Goal: Task Accomplishment & Management: Manage account settings

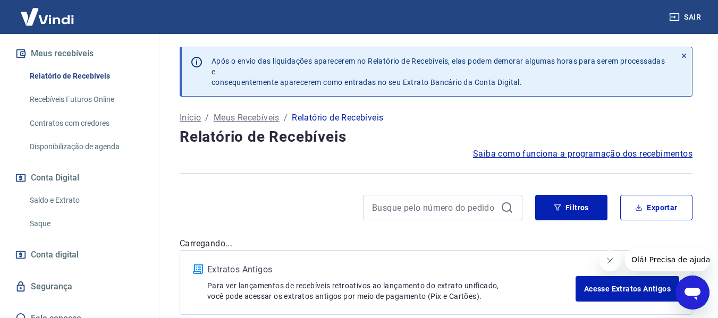
scroll to position [236, 0]
drag, startPoint x: 582, startPoint y: 209, endPoint x: 565, endPoint y: 209, distance: 17.0
click at [582, 209] on button "Filtros" at bounding box center [571, 207] width 72 height 25
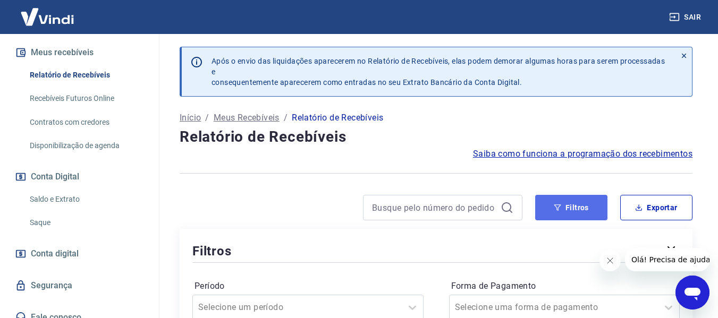
click at [564, 209] on button "Filtros" at bounding box center [571, 207] width 72 height 25
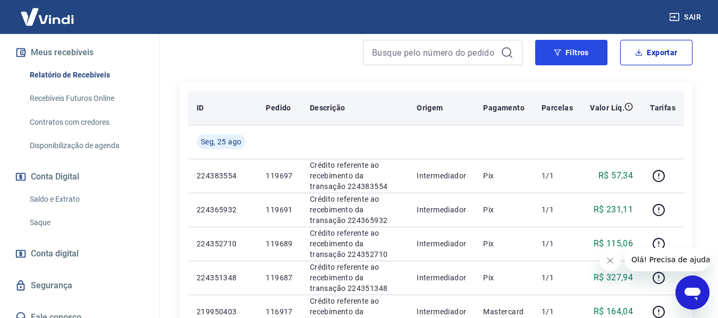
scroll to position [53, 0]
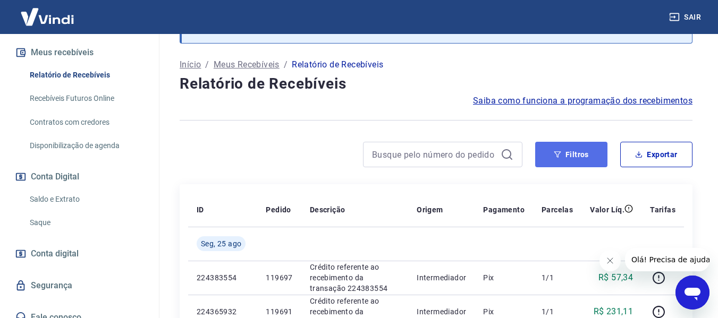
click at [580, 150] on button "Filtros" at bounding box center [571, 154] width 72 height 25
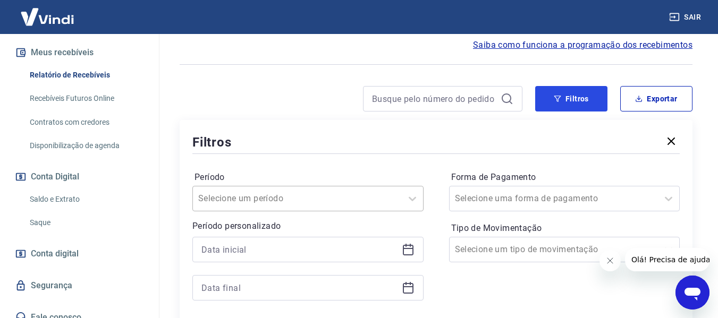
scroll to position [159, 0]
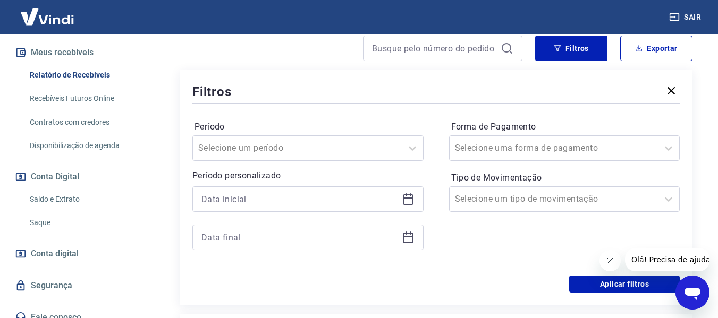
click at [410, 199] on icon at bounding box center [408, 199] width 13 height 13
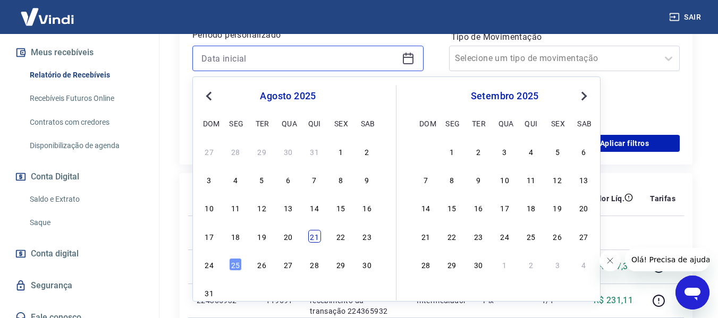
scroll to position [319, 0]
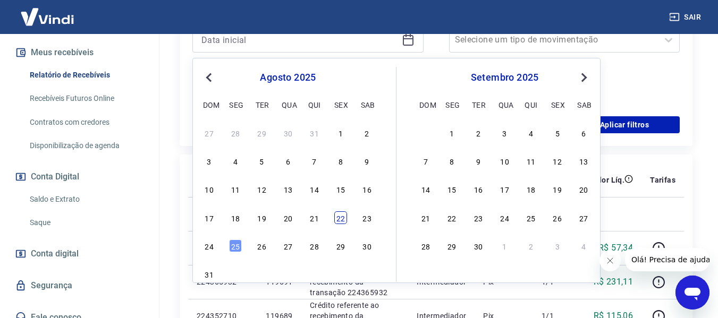
click at [342, 220] on div "22" at bounding box center [340, 217] width 13 height 13
type input "[DATE]"
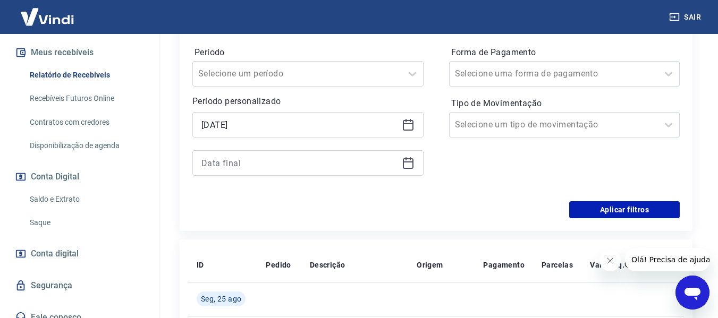
scroll to position [217, 0]
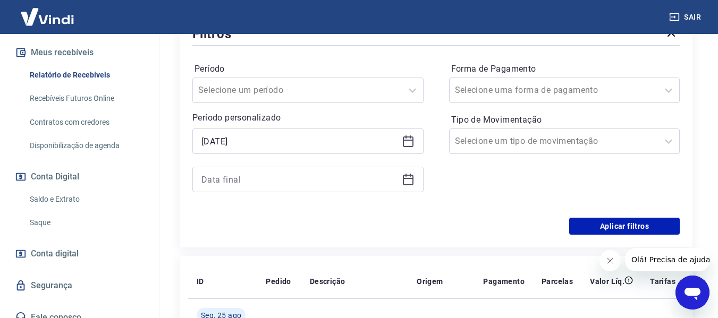
click at [413, 180] on icon at bounding box center [408, 180] width 11 height 11
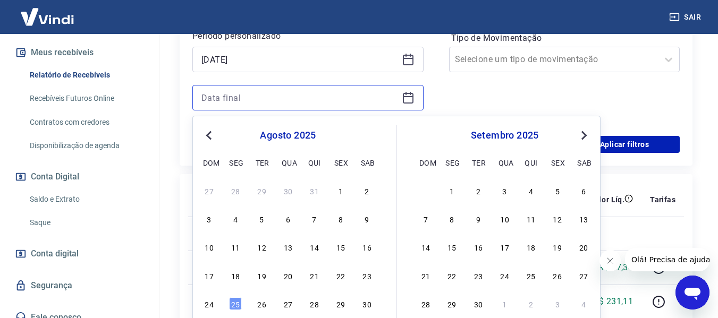
scroll to position [377, 0]
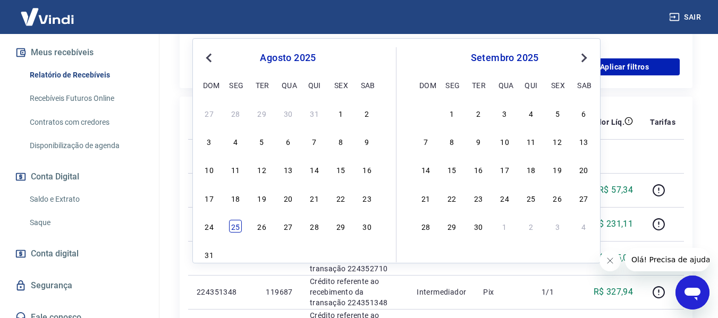
click at [229, 227] on div "25" at bounding box center [235, 226] width 13 height 13
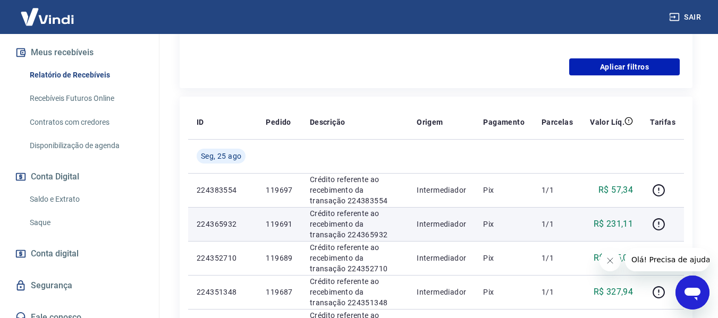
type input "[DATE]"
click at [237, 226] on p "224365932" at bounding box center [223, 224] width 52 height 11
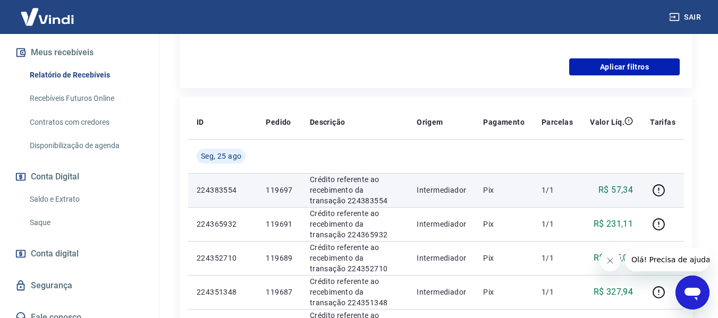
scroll to position [164, 0]
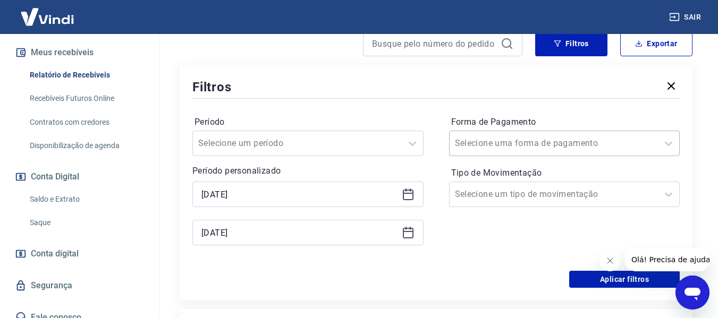
click at [609, 144] on div at bounding box center [554, 143] width 198 height 15
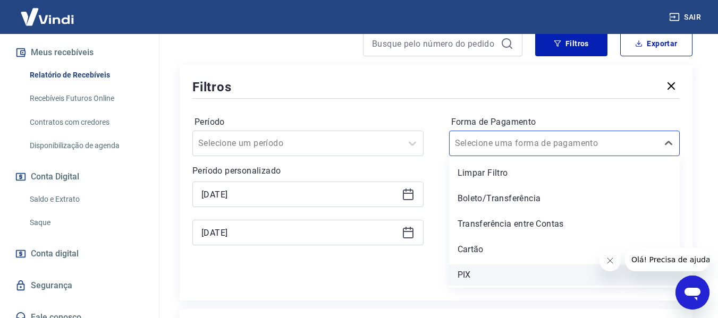
click at [464, 276] on div "PIX" at bounding box center [564, 275] width 231 height 21
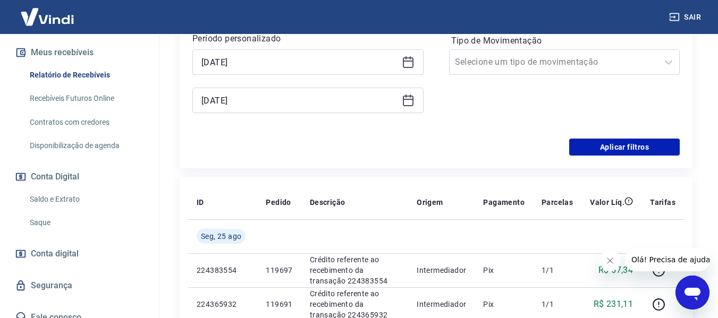
scroll to position [270, 0]
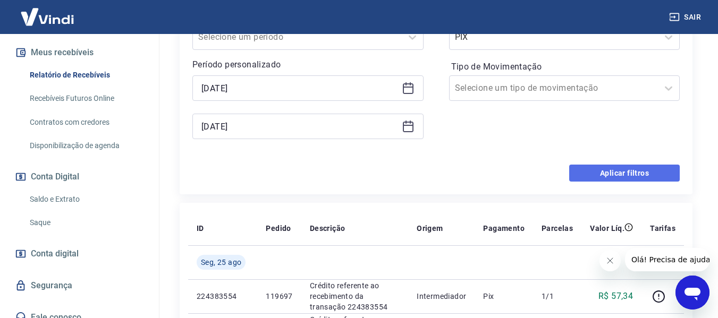
click at [603, 174] on button "Aplicar filtros" at bounding box center [624, 173] width 110 height 17
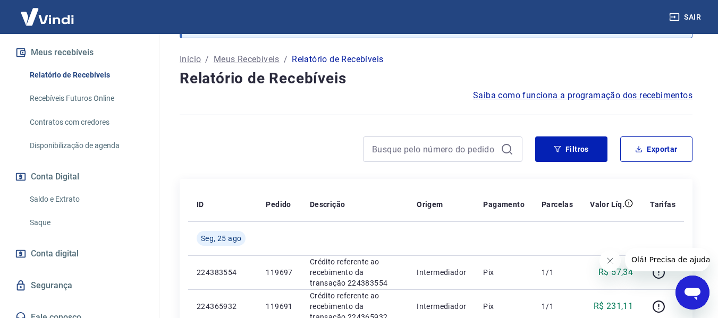
scroll to position [58, 0]
drag, startPoint x: 571, startPoint y: 154, endPoint x: 384, endPoint y: 166, distance: 187.4
click at [571, 154] on button "Filtros" at bounding box center [571, 149] width 72 height 25
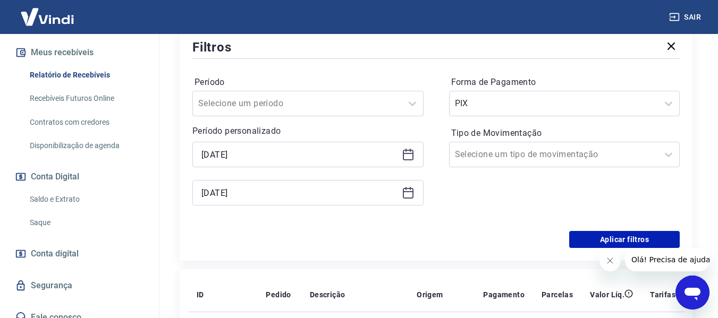
scroll to position [217, 0]
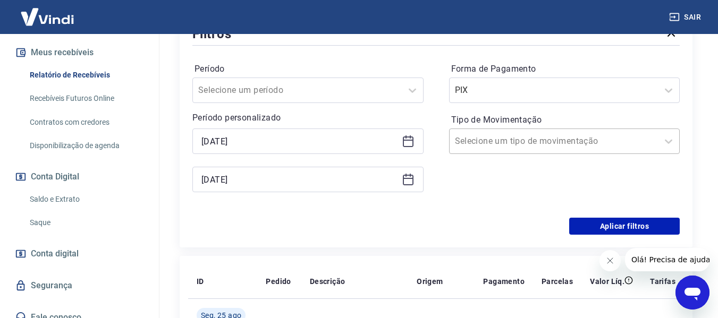
click at [550, 139] on input "Tipo de Movimentação" at bounding box center [508, 141] width 107 height 13
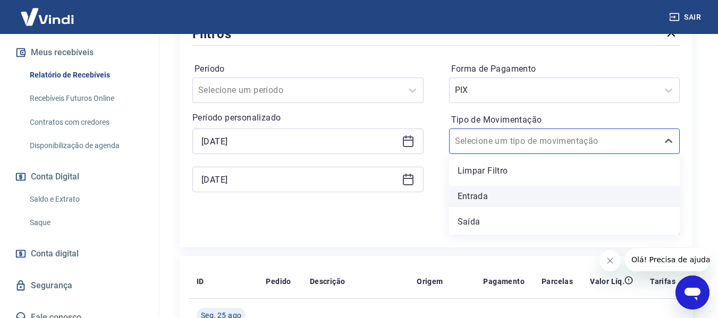
click at [472, 199] on div "Entrada" at bounding box center [564, 196] width 231 height 21
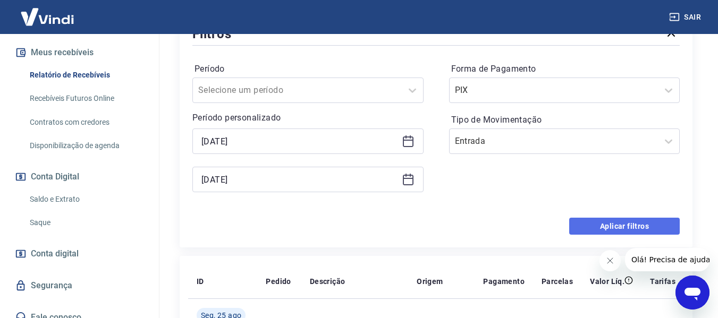
click at [598, 224] on button "Aplicar filtros" at bounding box center [624, 226] width 110 height 17
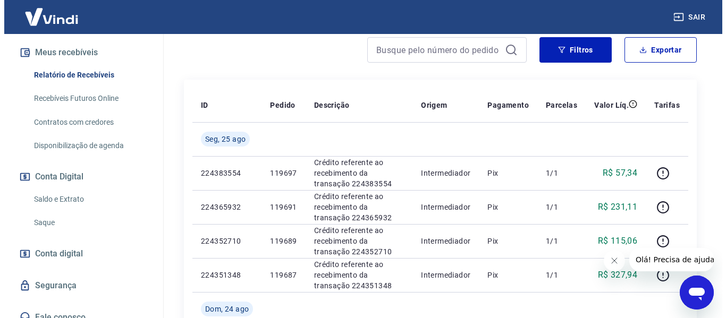
scroll to position [164, 0]
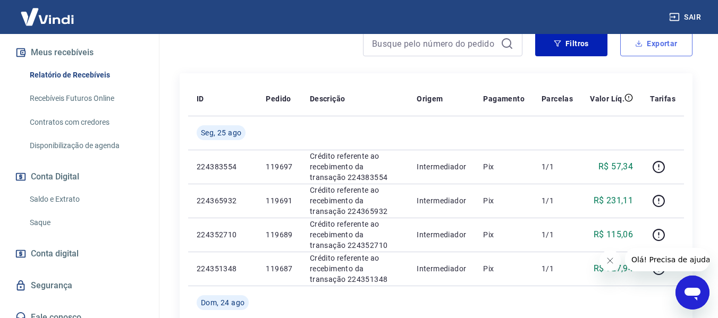
click at [663, 49] on button "Exportar" at bounding box center [656, 43] width 72 height 25
type input "[DATE]"
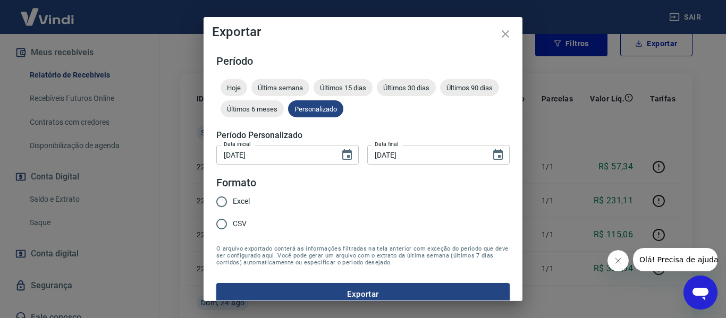
click at [216, 202] on input "Excel" at bounding box center [221, 202] width 22 height 22
radio input "true"
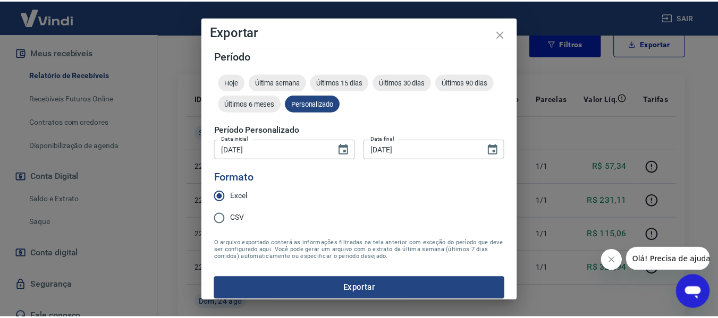
scroll to position [13, 0]
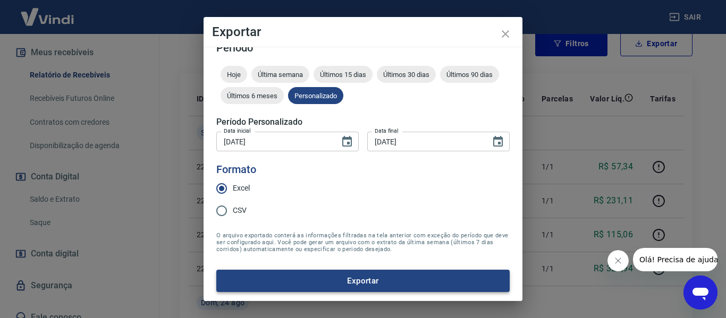
click at [352, 281] on button "Exportar" at bounding box center [362, 281] width 293 height 22
